Goal: Task Accomplishment & Management: Manage account settings

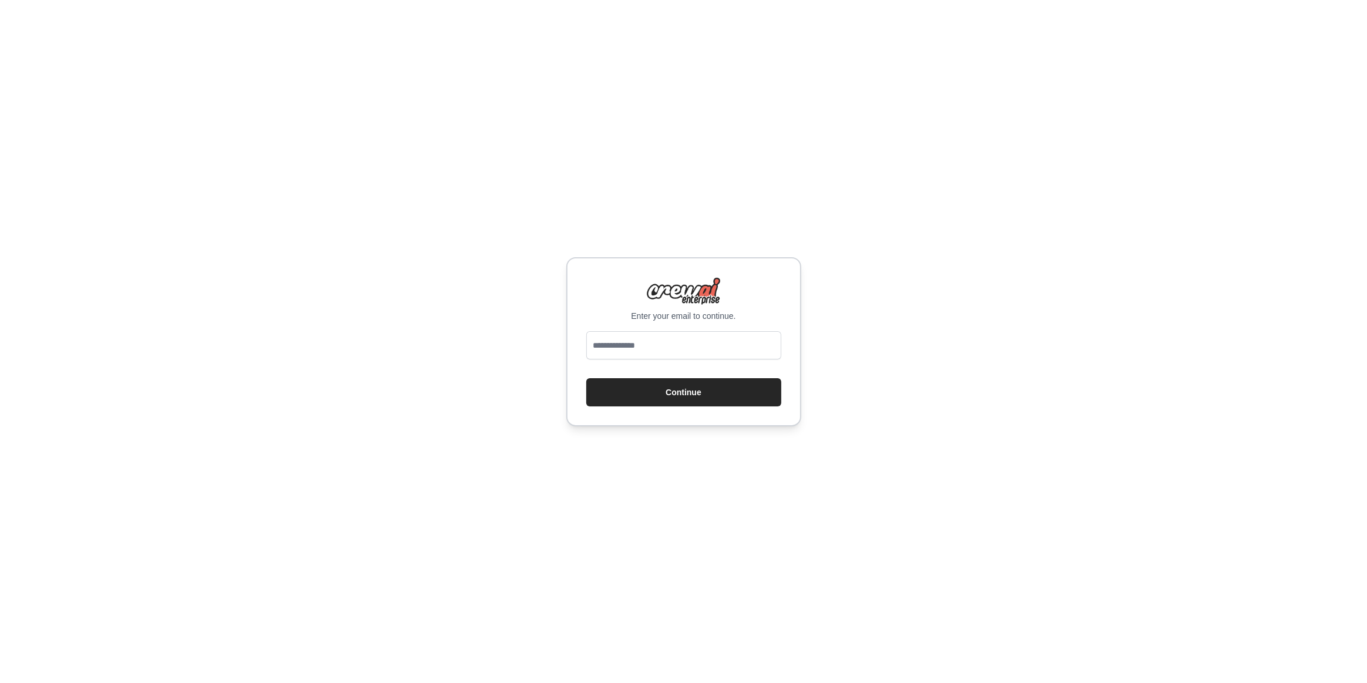
click at [672, 319] on p "Enter your email to continue." at bounding box center [683, 316] width 195 height 12
click at [677, 357] on input "email" at bounding box center [683, 345] width 195 height 28
click at [703, 347] on input "email" at bounding box center [683, 345] width 195 height 28
type input "**********"
click at [676, 397] on button "Continue" at bounding box center [683, 392] width 195 height 28
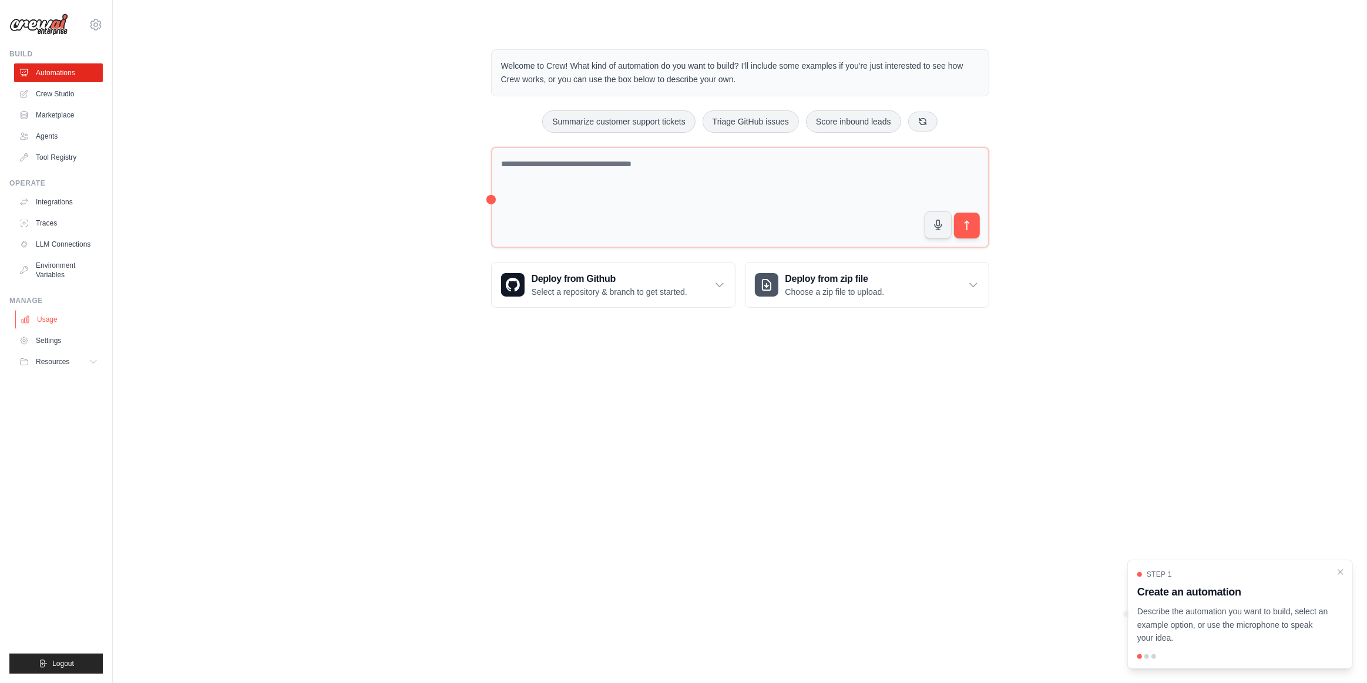
click at [56, 314] on link "Usage" at bounding box center [59, 319] width 89 height 19
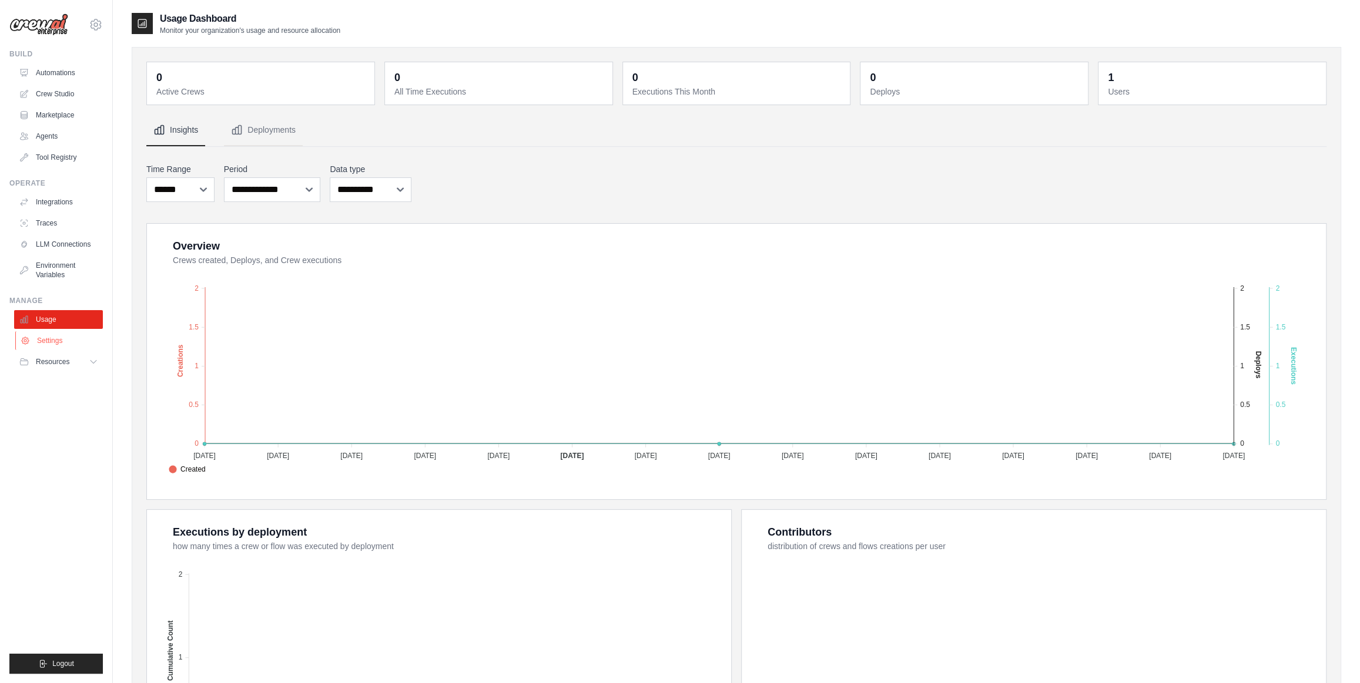
click at [72, 337] on link "Settings" at bounding box center [59, 340] width 89 height 19
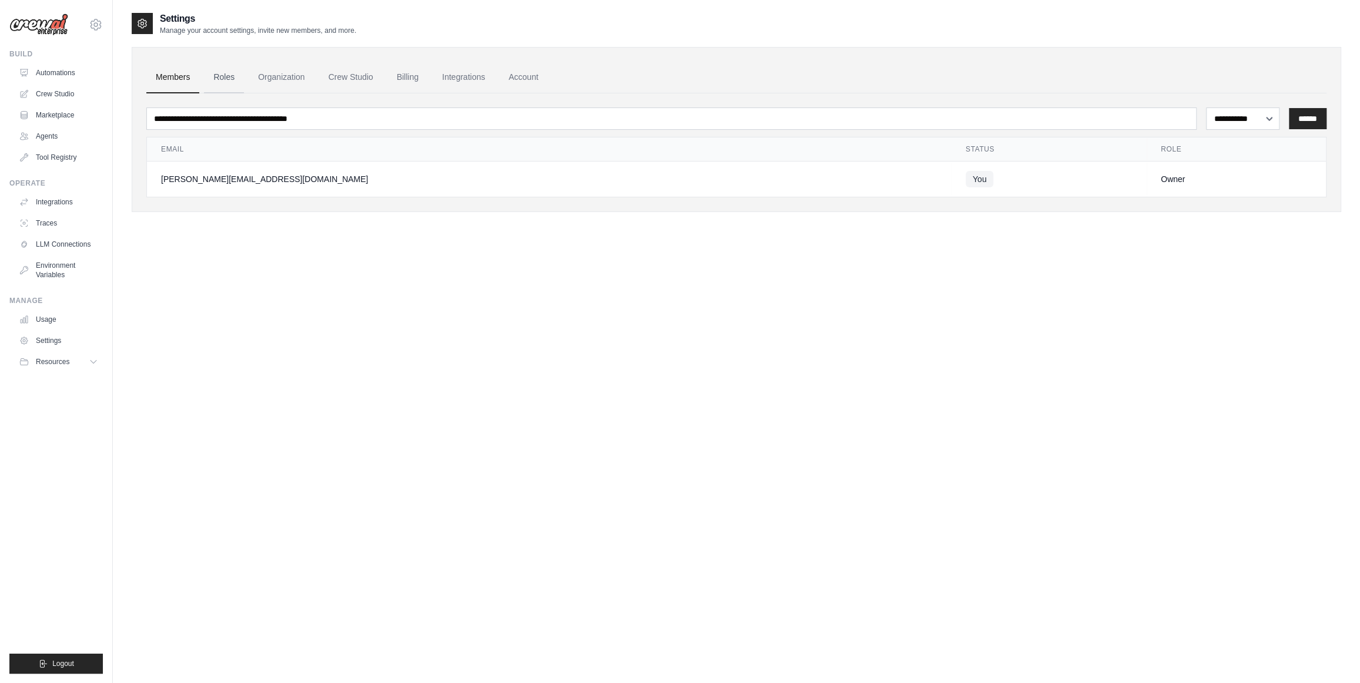
click at [226, 76] on link "Roles" at bounding box center [224, 78] width 40 height 32
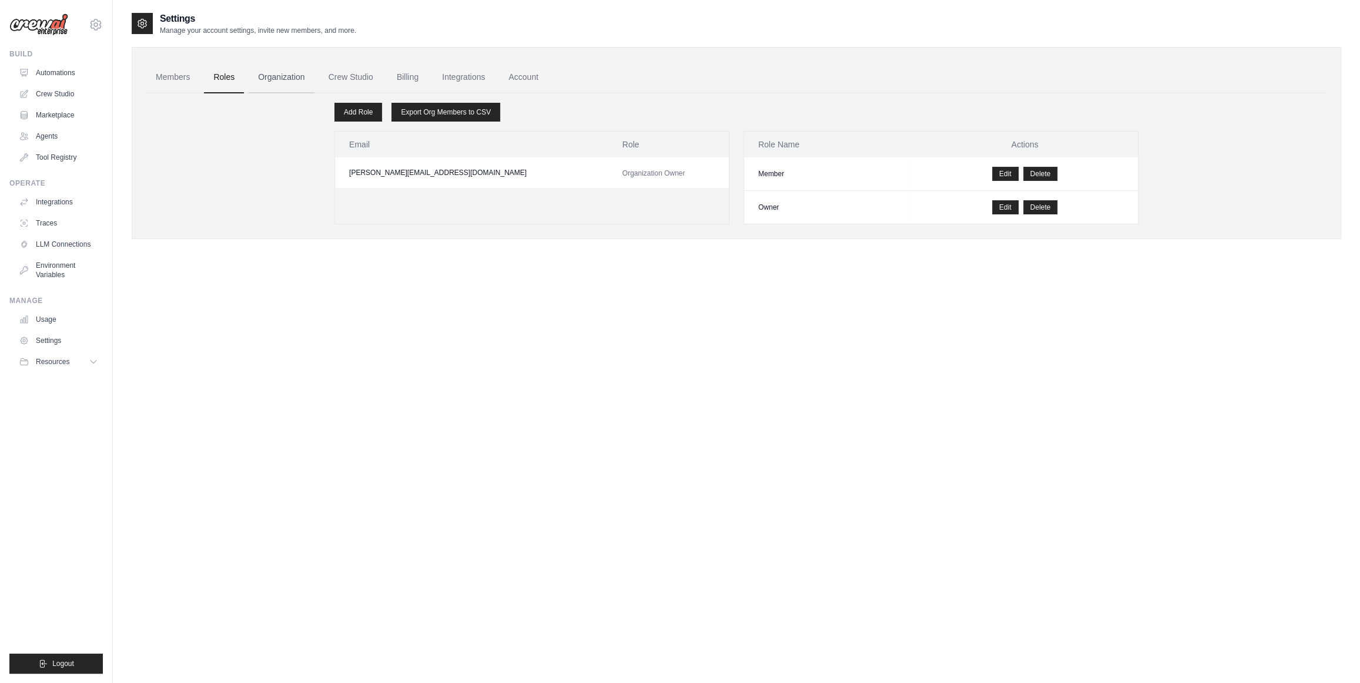
click at [279, 82] on link "Organization" at bounding box center [281, 78] width 65 height 32
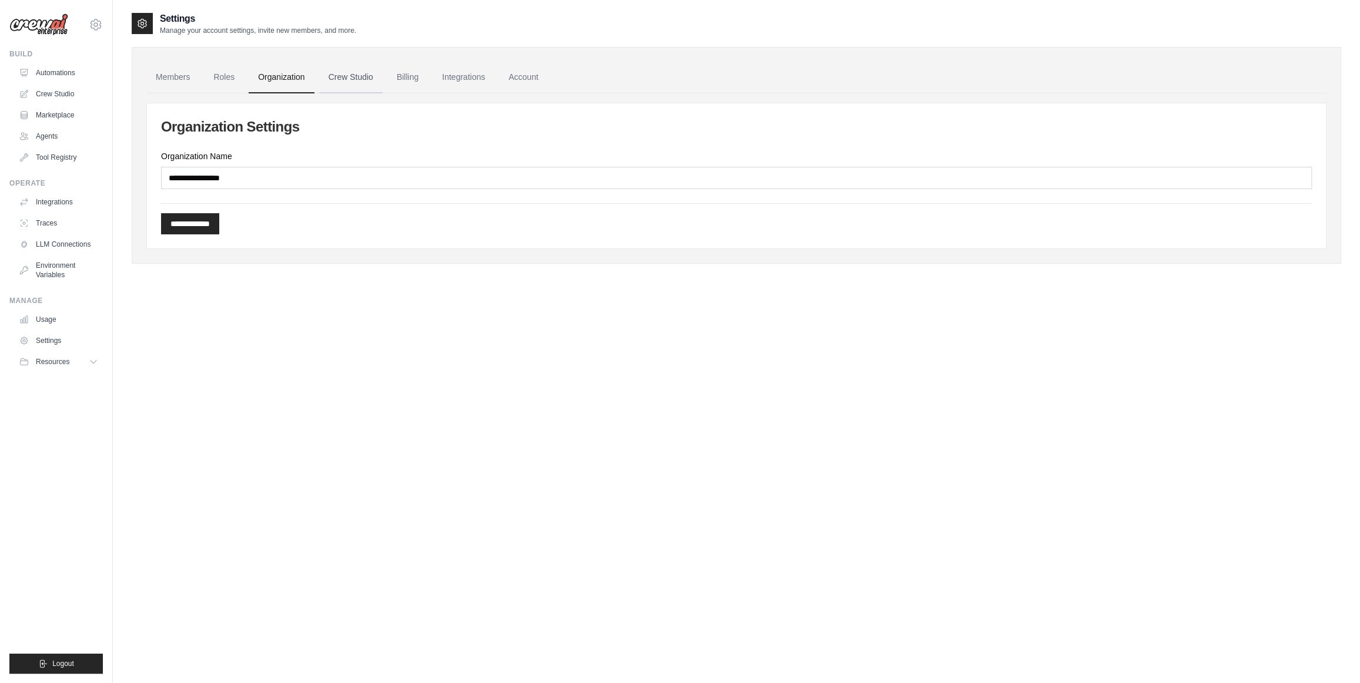
click at [348, 81] on link "Crew Studio" at bounding box center [350, 78] width 63 height 32
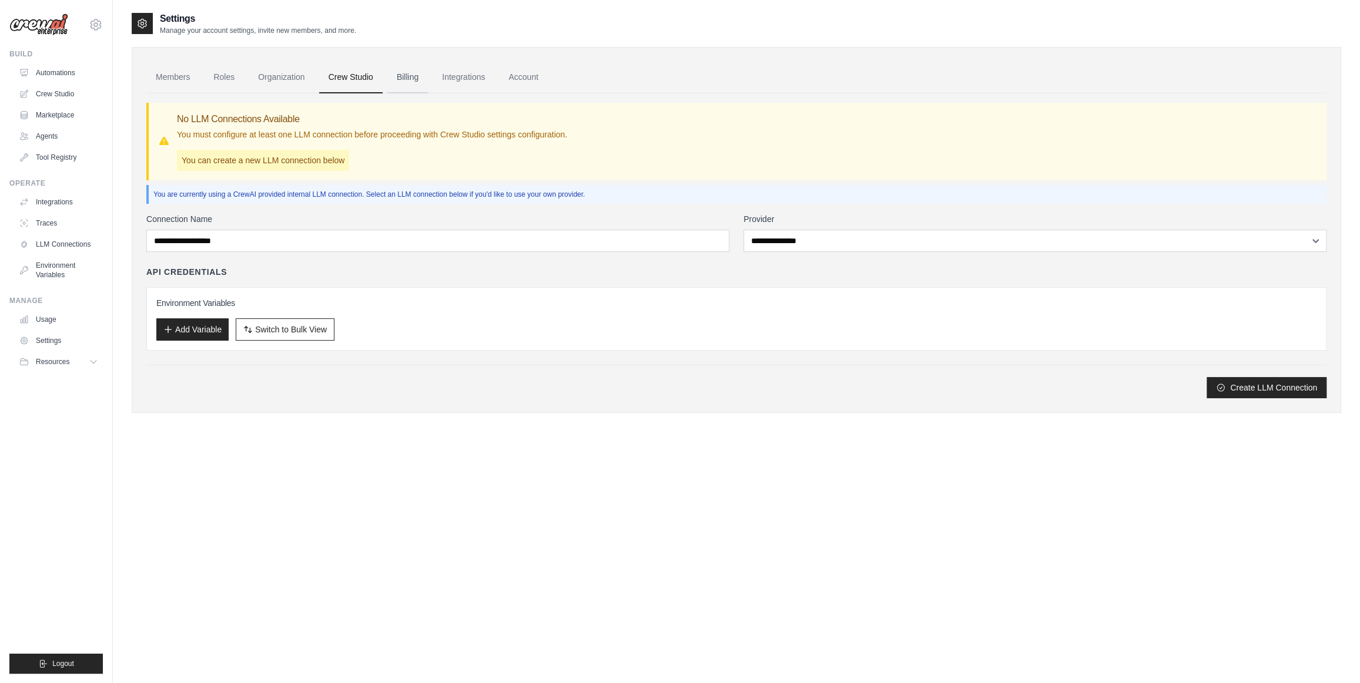
click at [408, 78] on link "Billing" at bounding box center [407, 78] width 41 height 32
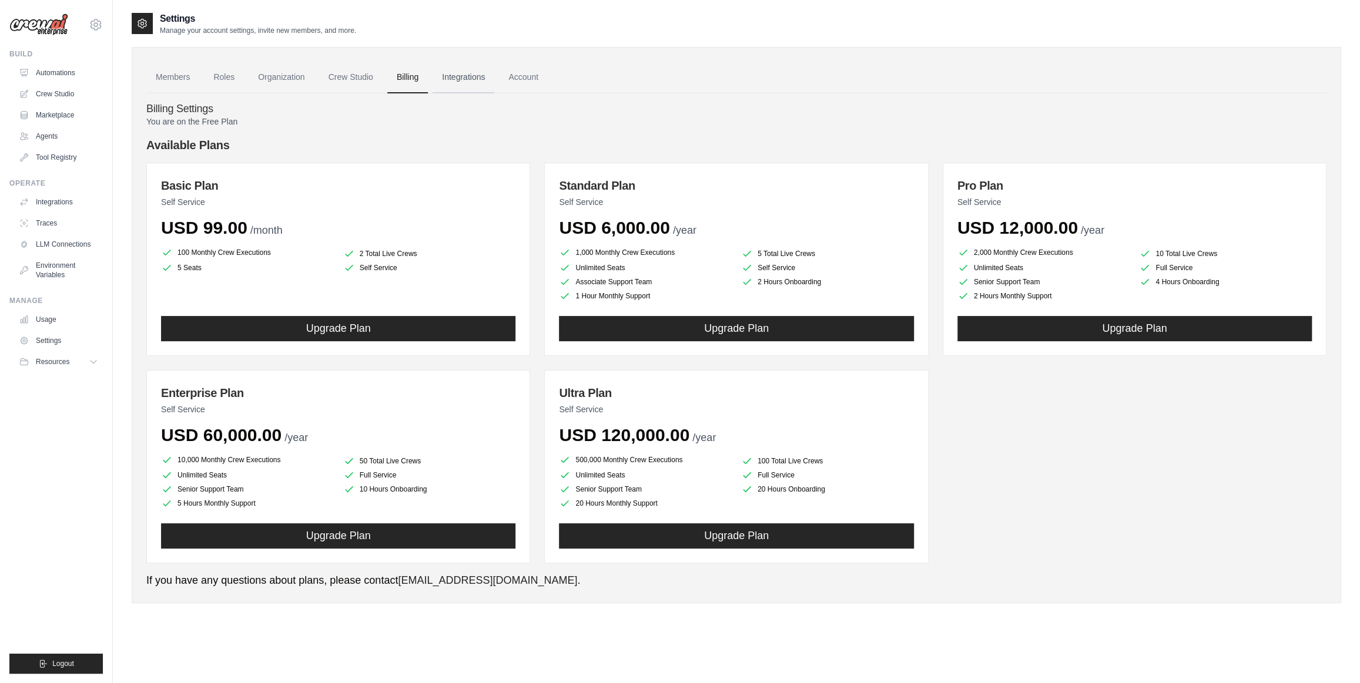
click at [467, 83] on link "Integrations" at bounding box center [463, 78] width 62 height 32
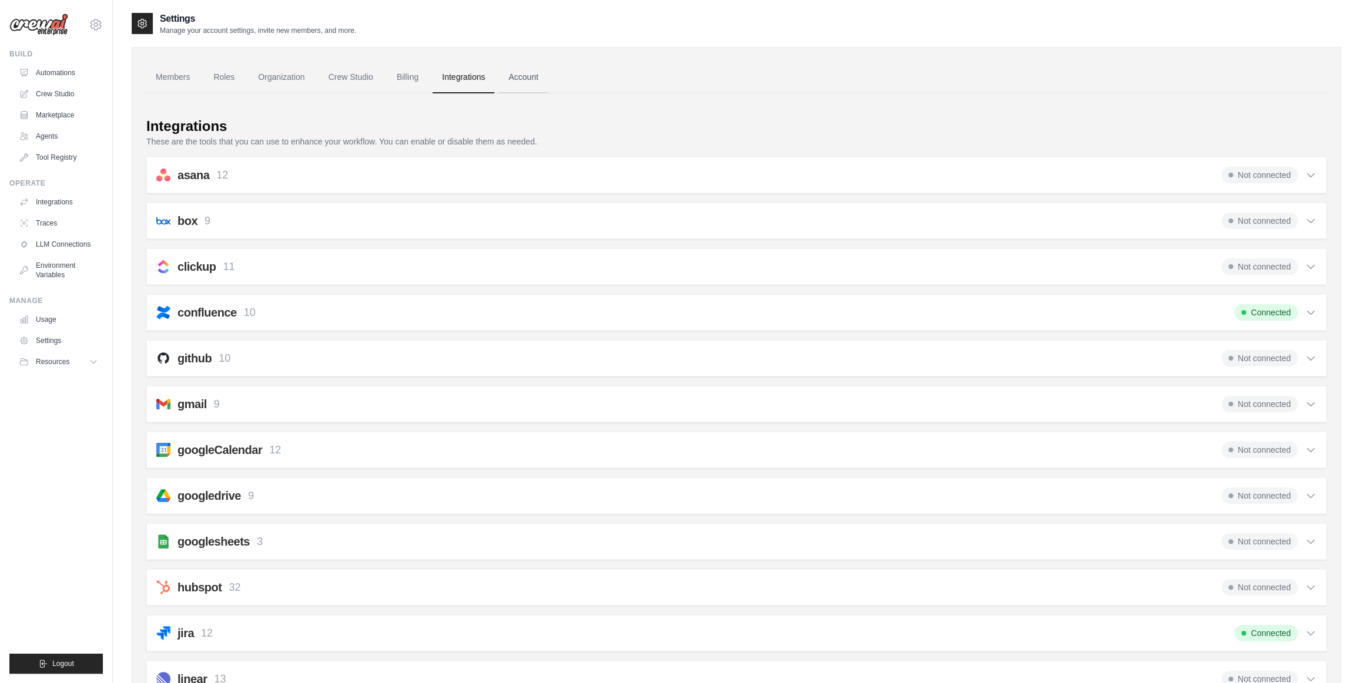
click at [548, 83] on link "Account" at bounding box center [523, 78] width 49 height 32
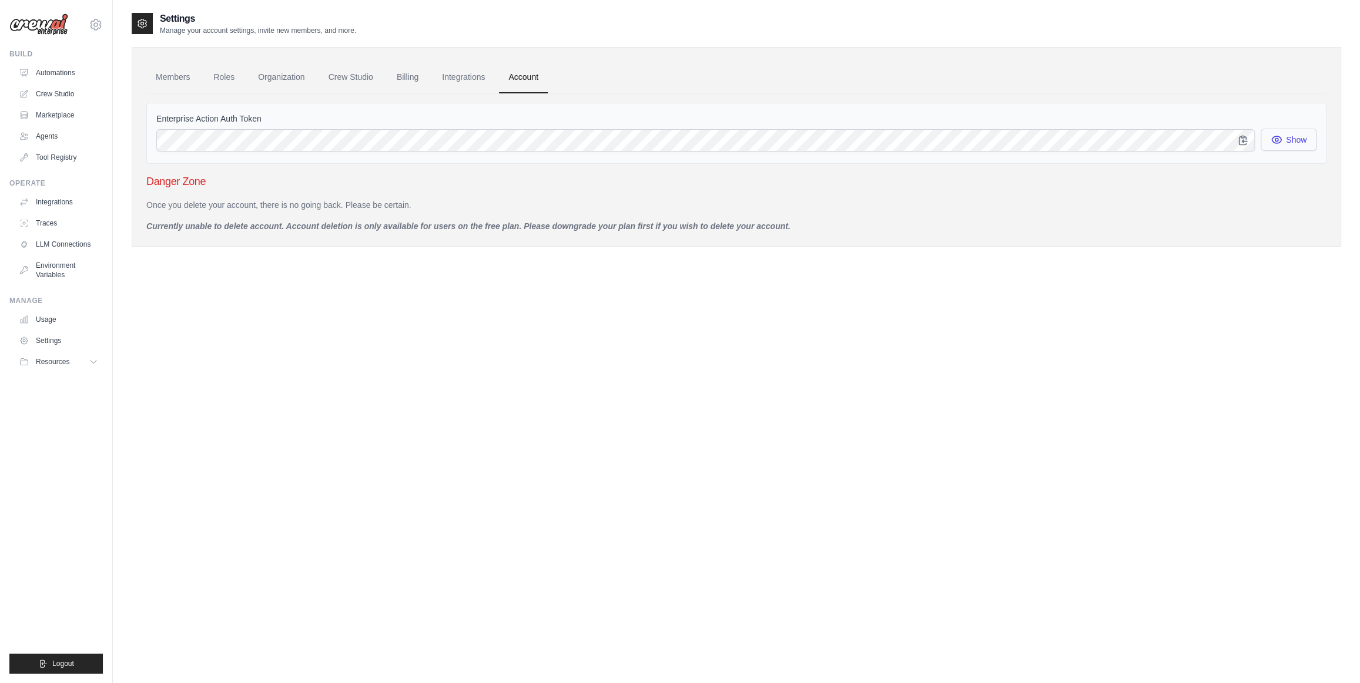
click at [1283, 140] on button "Show" at bounding box center [1288, 140] width 56 height 22
click at [348, 78] on link "Crew Studio" at bounding box center [350, 78] width 63 height 32
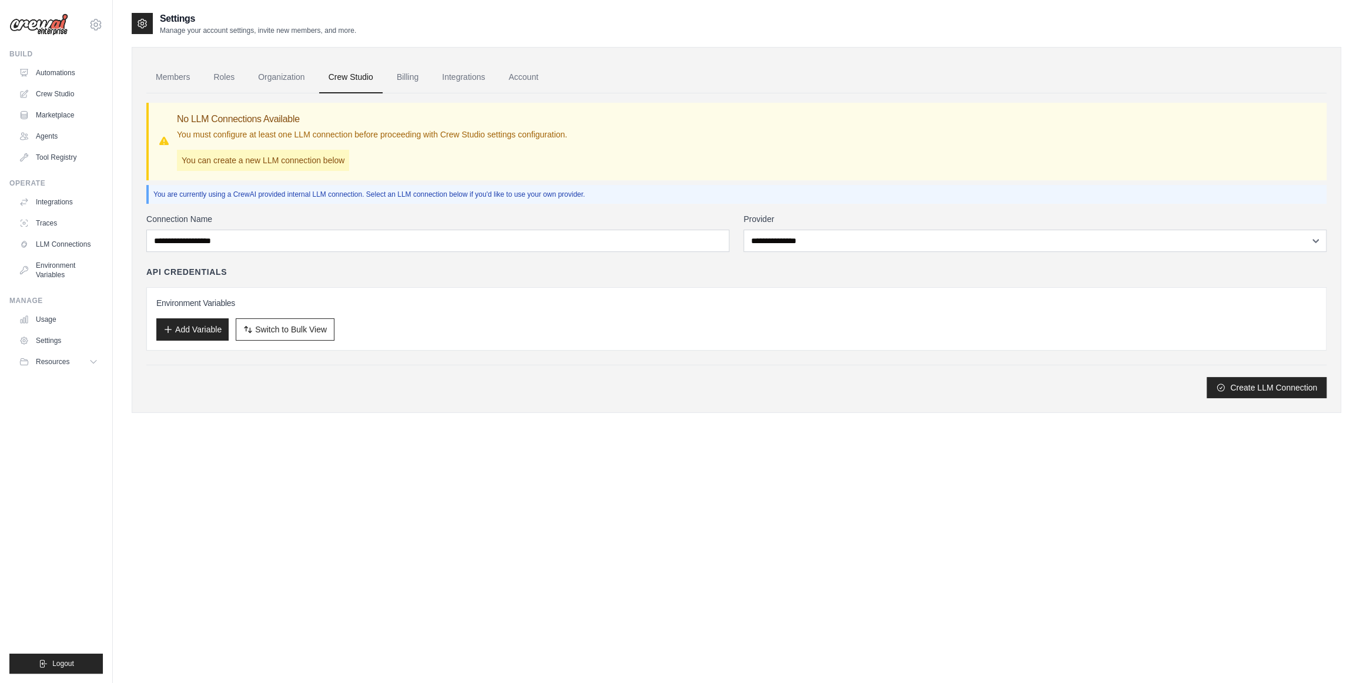
click at [284, 78] on link "Organization" at bounding box center [281, 78] width 65 height 32
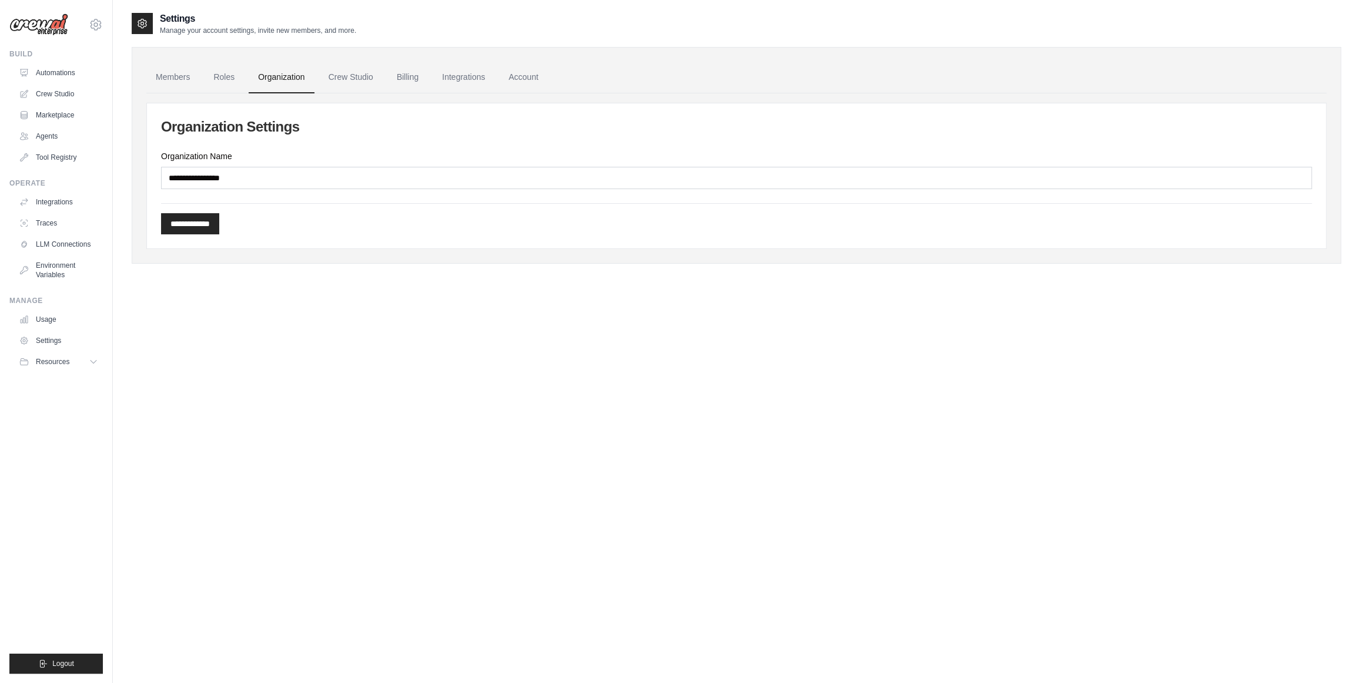
click at [304, 189] on div "**********" at bounding box center [736, 175] width 1179 height 145
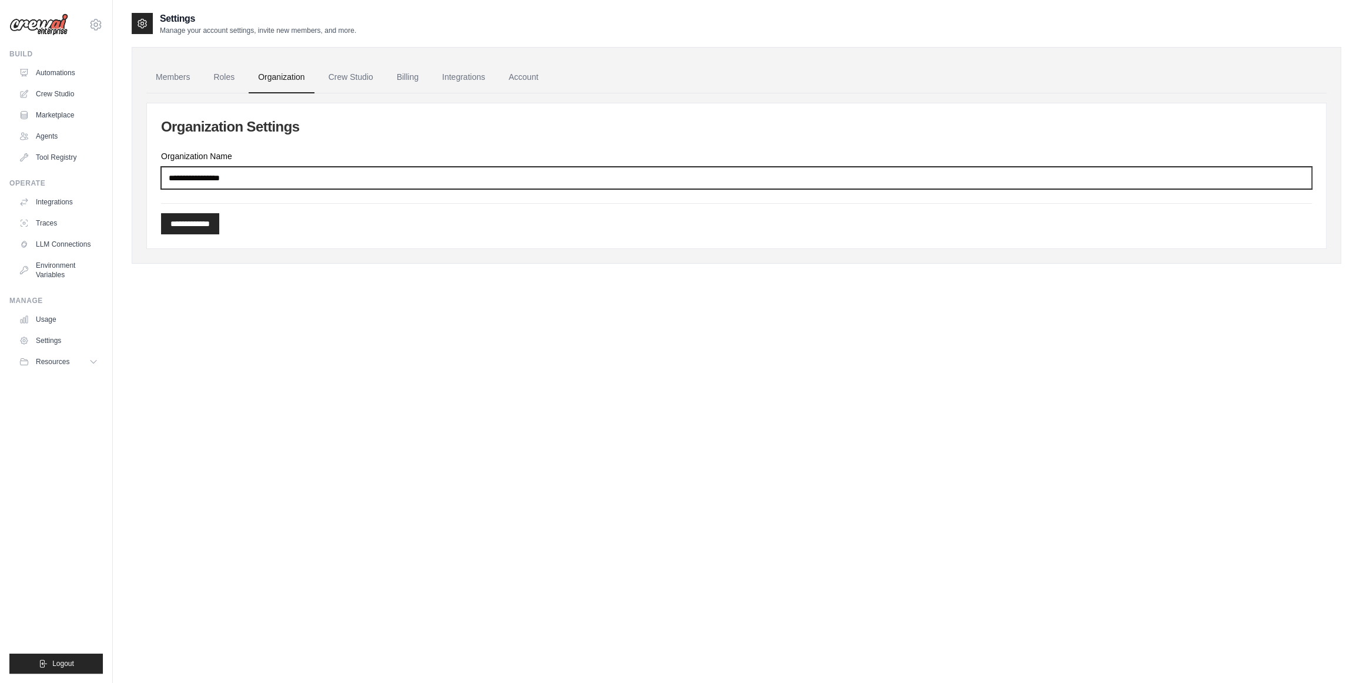
click at [304, 184] on input "Organization Name" at bounding box center [736, 178] width 1151 height 22
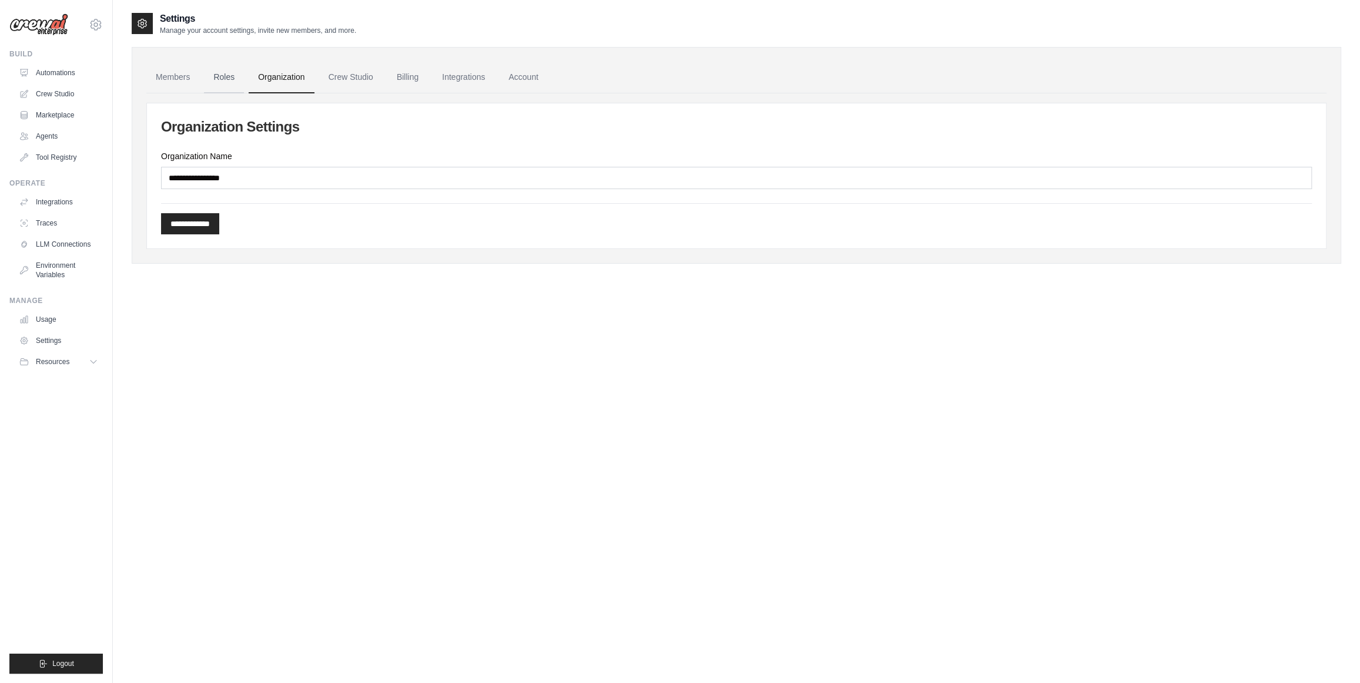
click at [240, 73] on link "Roles" at bounding box center [224, 78] width 40 height 32
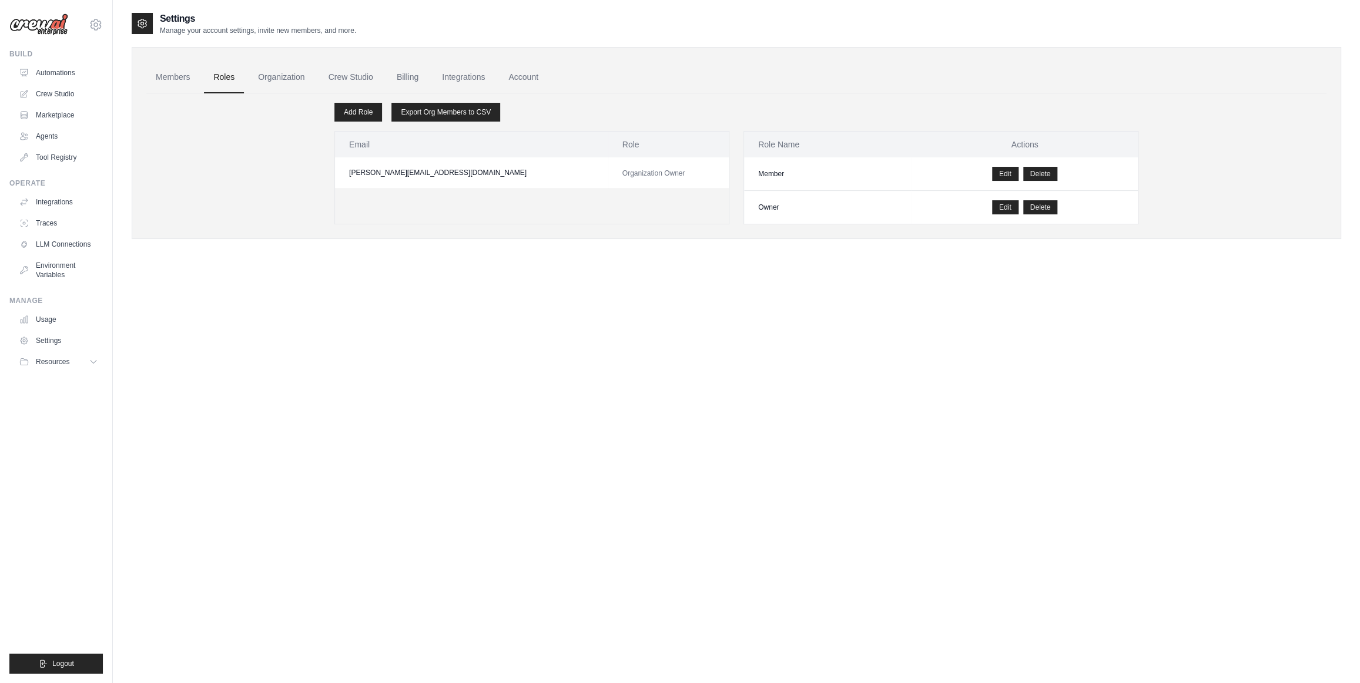
click at [231, 74] on link "Roles" at bounding box center [224, 78] width 40 height 32
click at [73, 160] on link "Tool Registry" at bounding box center [59, 157] width 89 height 19
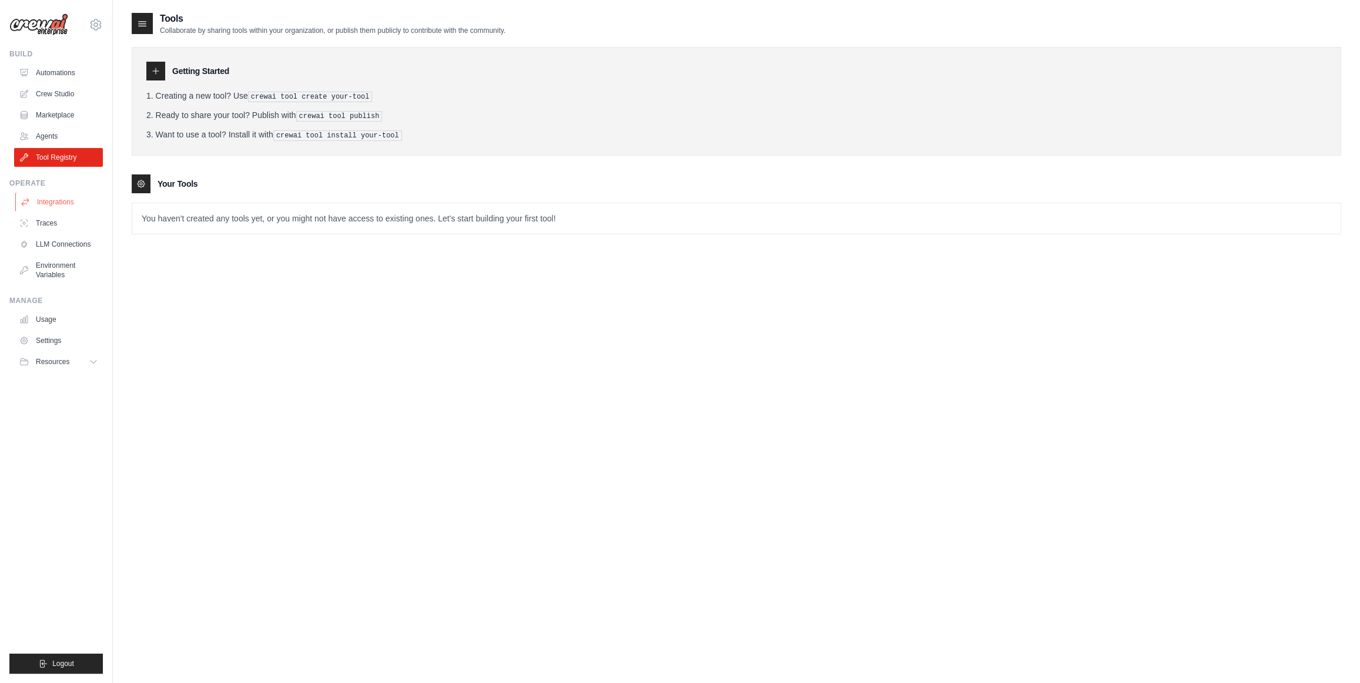
click at [68, 200] on link "Integrations" at bounding box center [59, 202] width 89 height 19
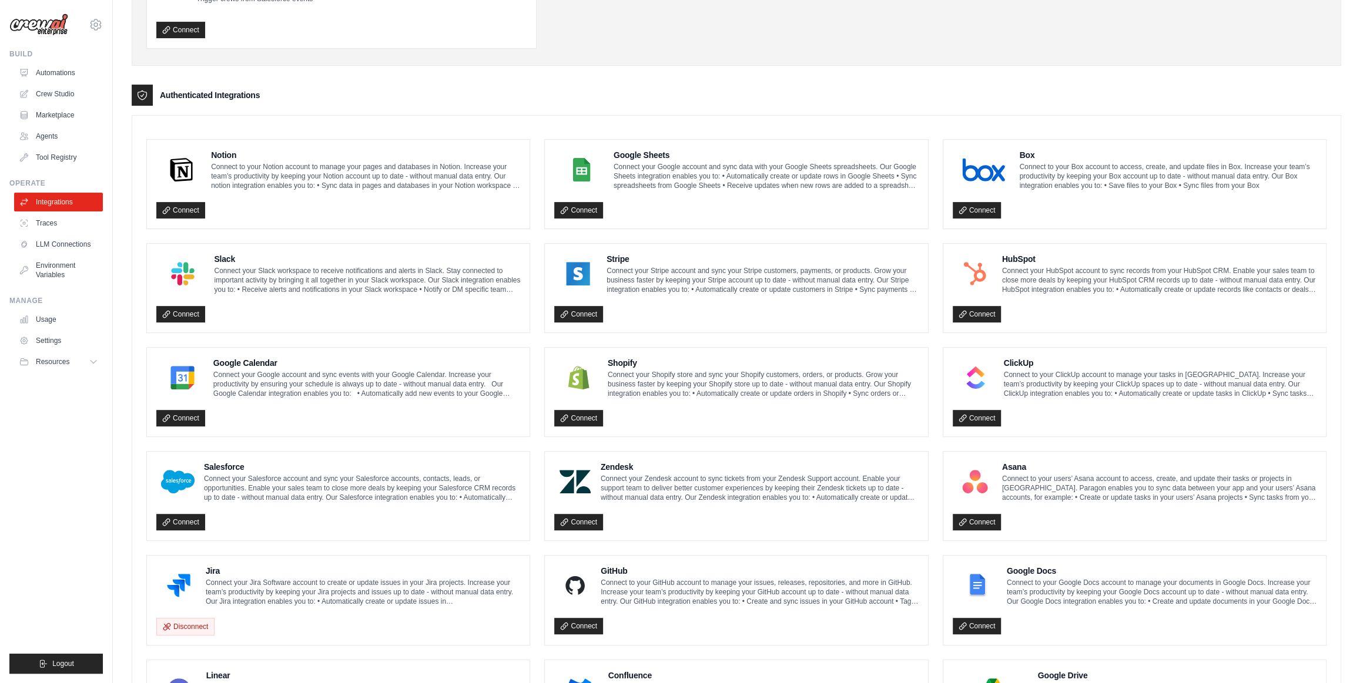
scroll to position [212, 0]
click at [86, 244] on link "LLM Connections" at bounding box center [59, 244] width 89 height 19
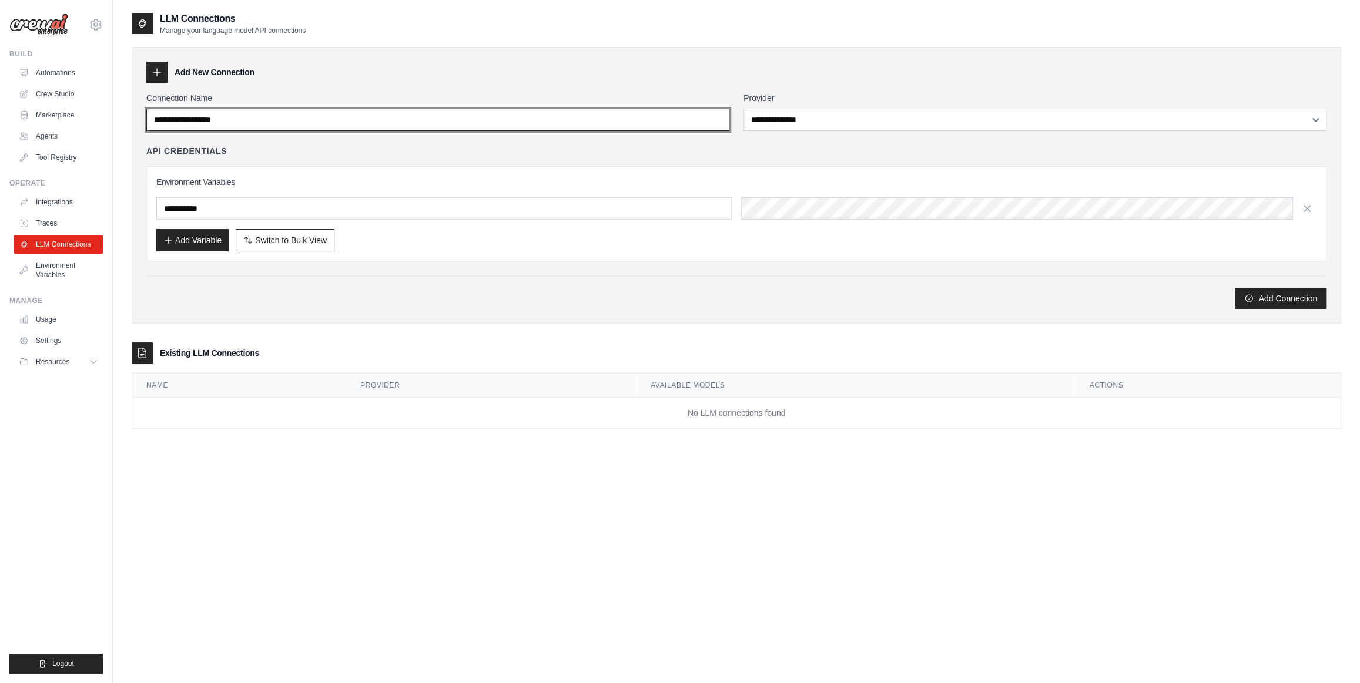
click at [424, 129] on input "Connection Name" at bounding box center [437, 120] width 583 height 22
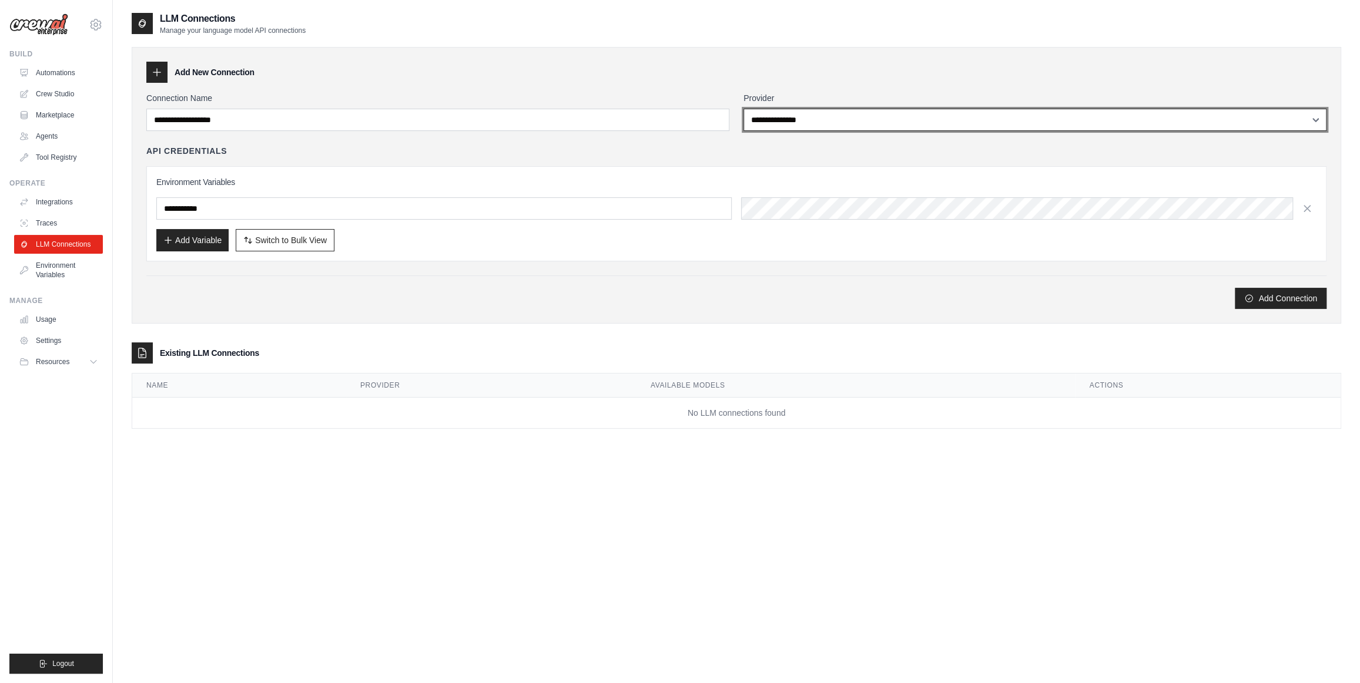
click at [946, 120] on select "**********" at bounding box center [1034, 120] width 583 height 22
select select "******"
click at [743, 109] on select "**********" at bounding box center [1034, 120] width 583 height 22
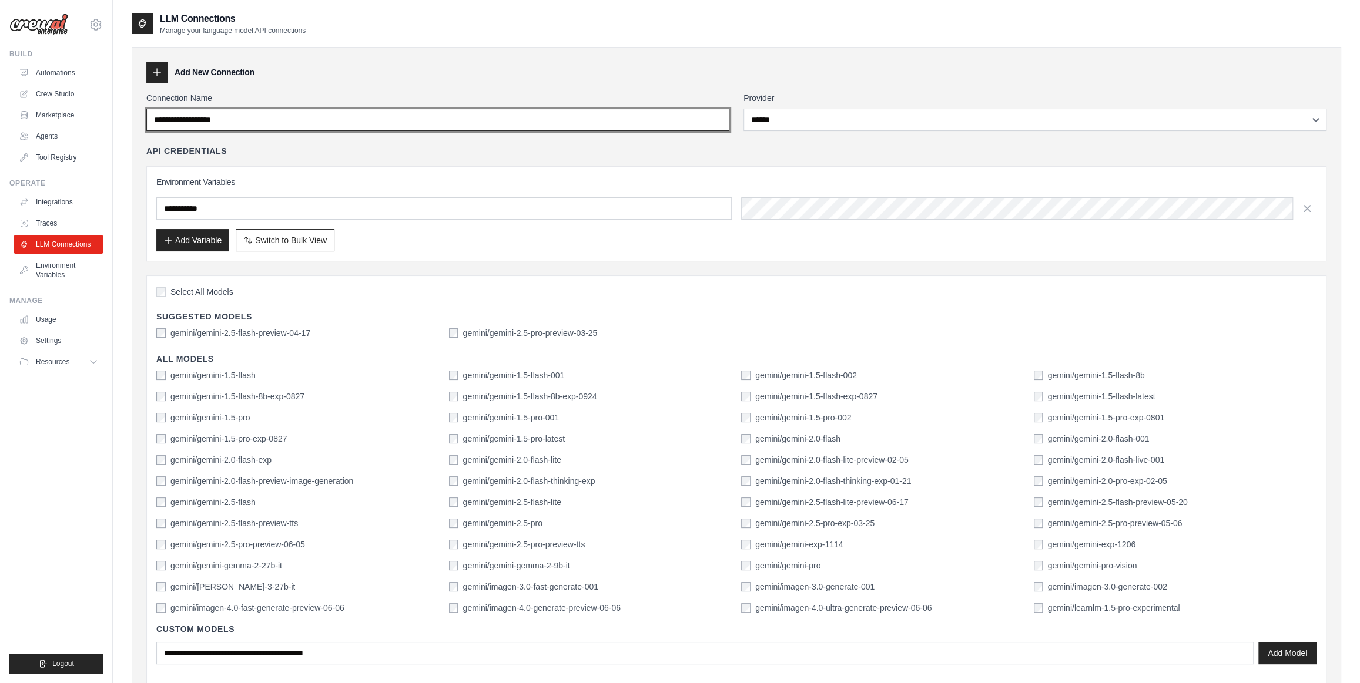
click at [327, 119] on input "Connection Name" at bounding box center [437, 120] width 583 height 22
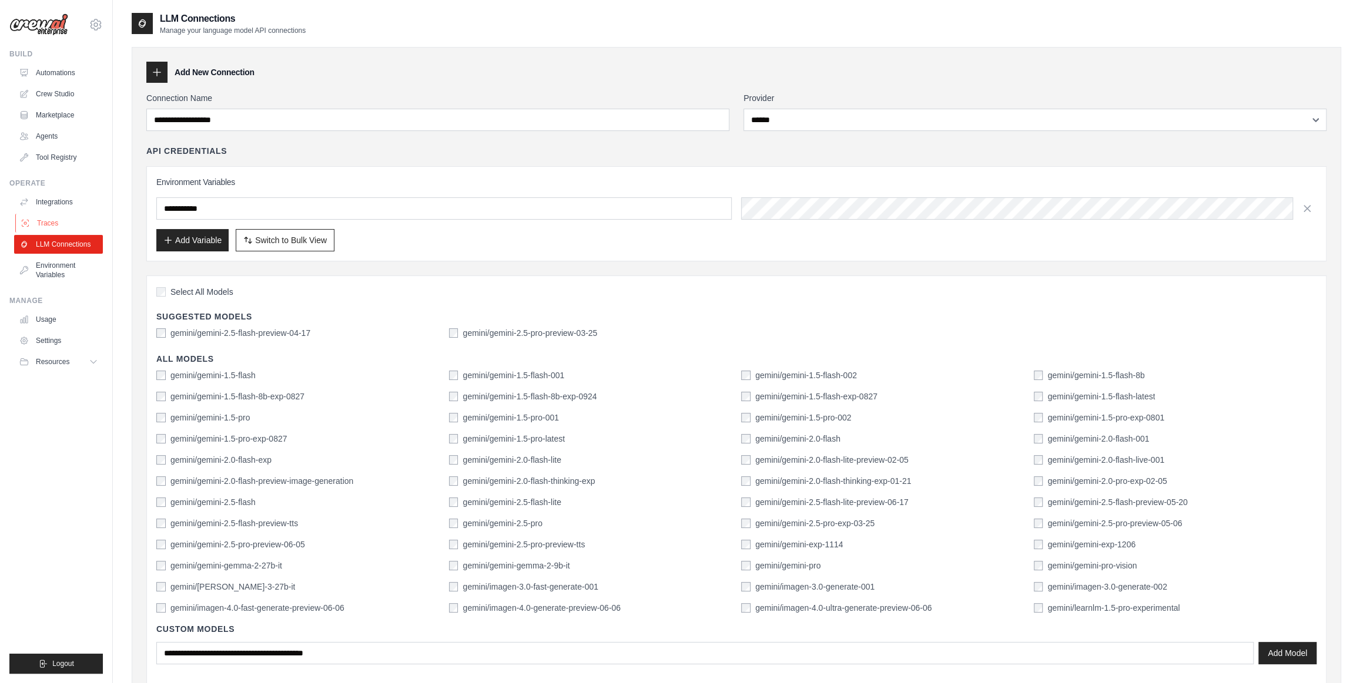
click at [73, 223] on link "Traces" at bounding box center [59, 223] width 89 height 19
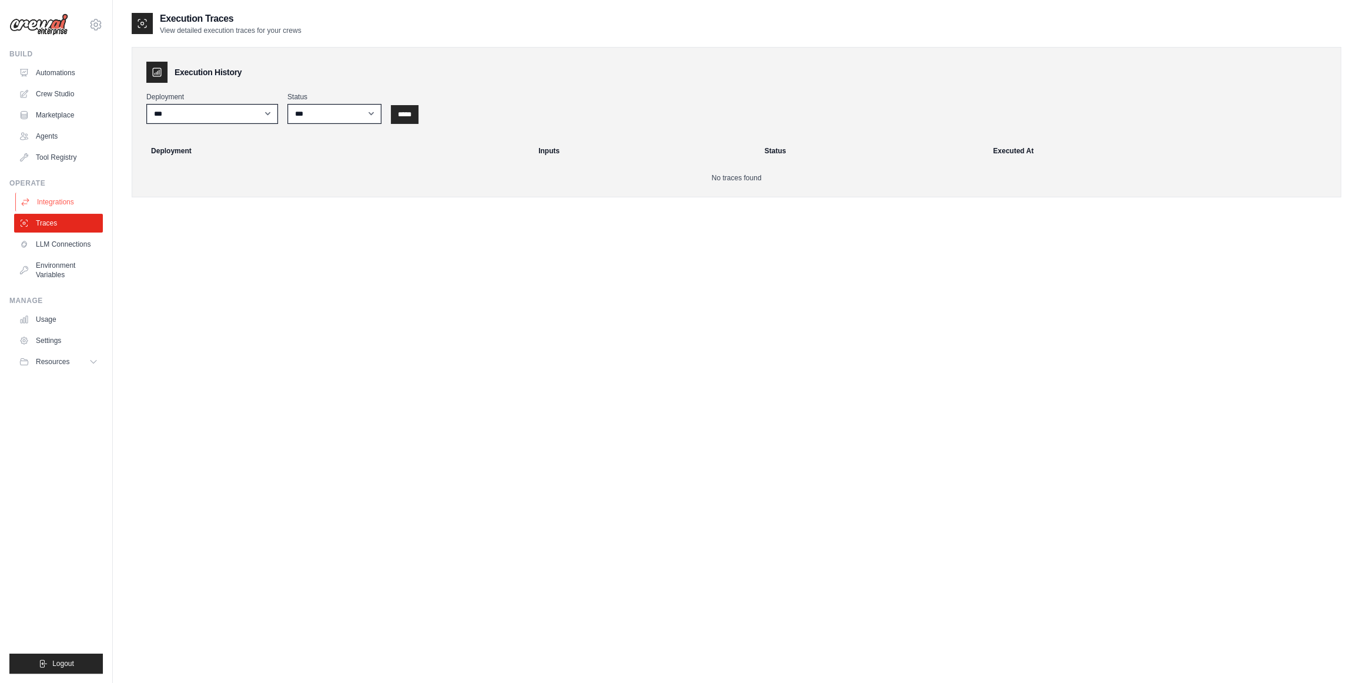
click at [77, 204] on link "Integrations" at bounding box center [59, 202] width 89 height 19
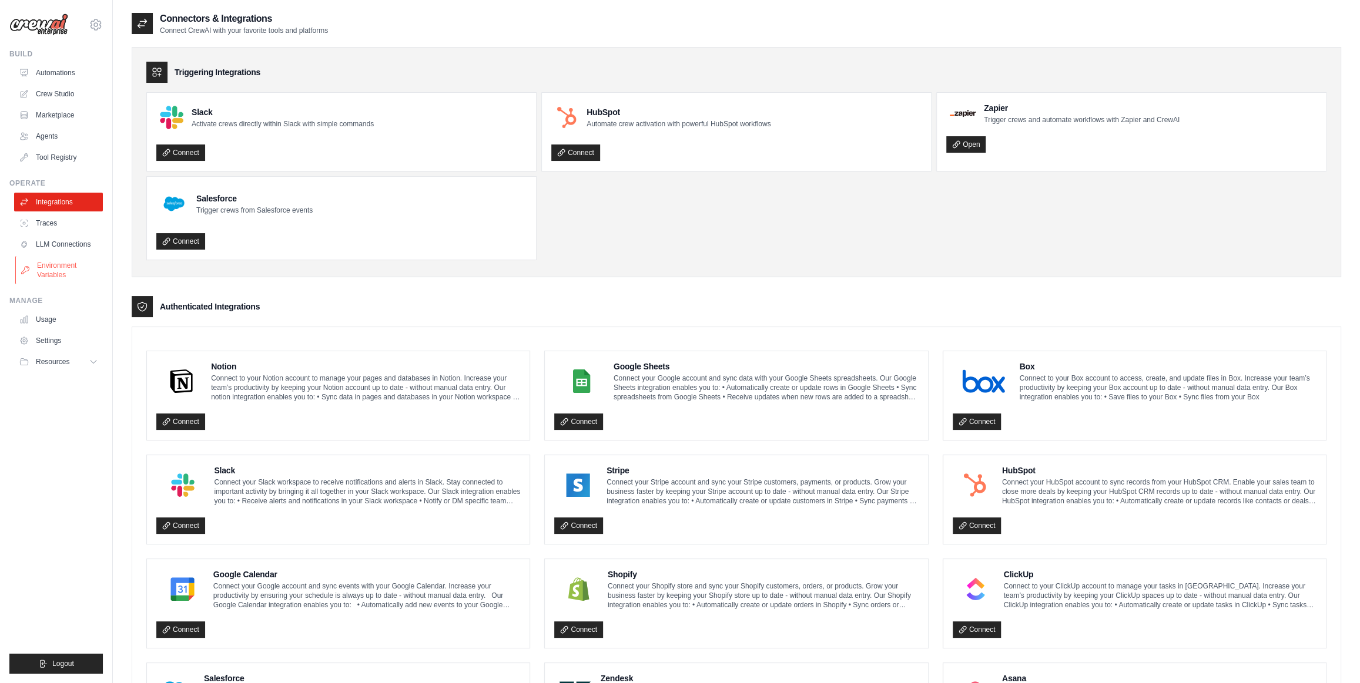
click at [74, 266] on link "Environment Variables" at bounding box center [59, 270] width 89 height 28
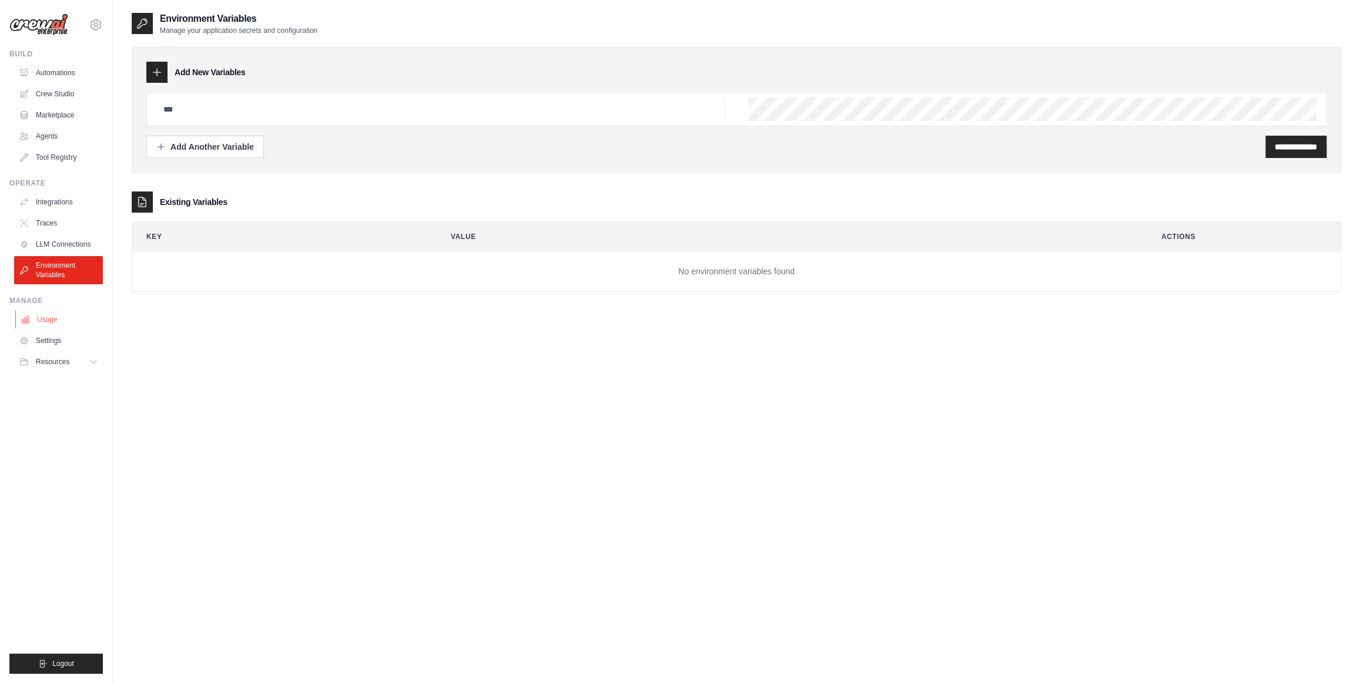
click at [72, 318] on link "Usage" at bounding box center [59, 319] width 89 height 19
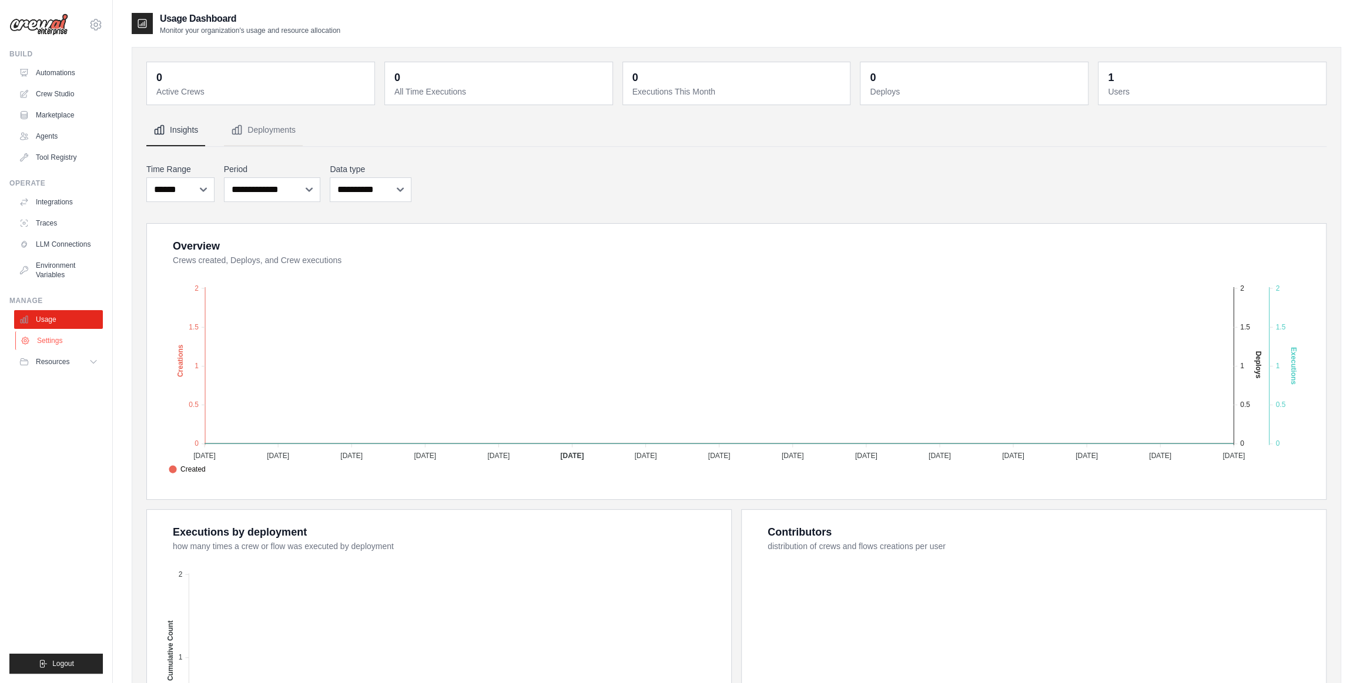
click at [65, 346] on link "Settings" at bounding box center [59, 340] width 89 height 19
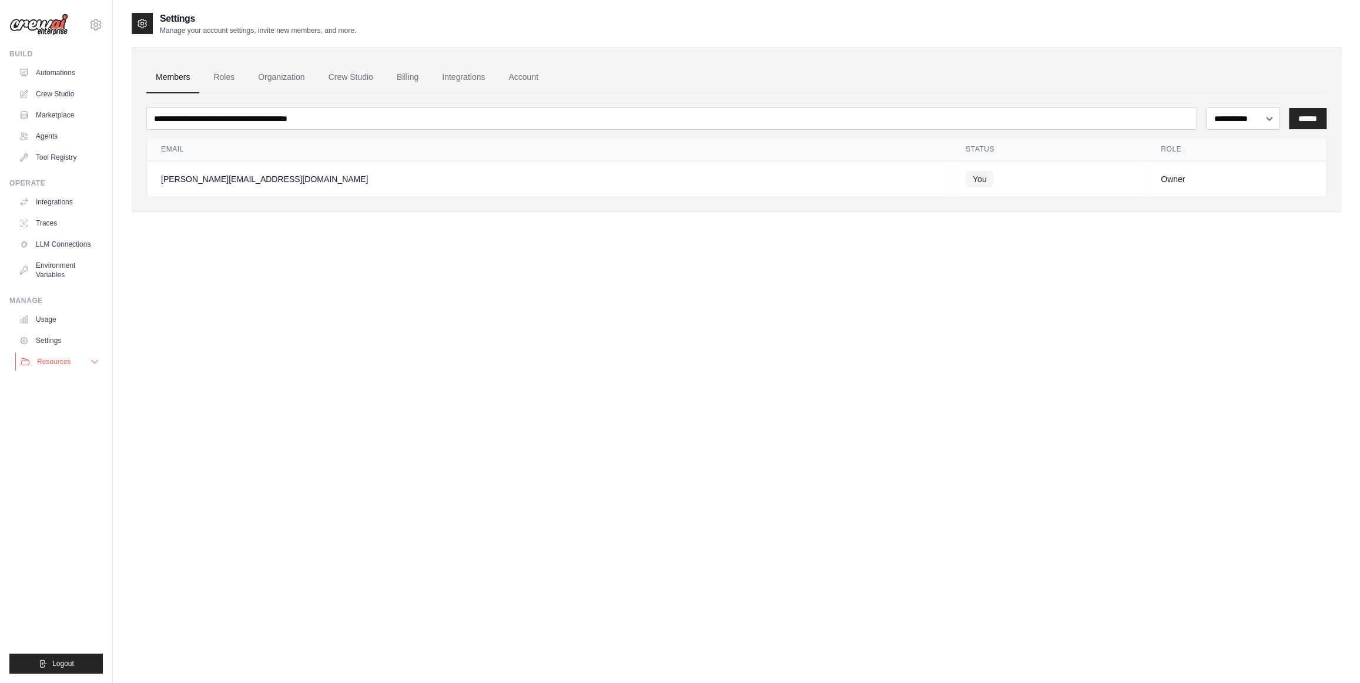
click at [90, 365] on icon at bounding box center [94, 361] width 9 height 9
click at [85, 385] on span "Documentation" at bounding box center [66, 381] width 48 height 9
